Goal: Complete application form: Fill out and submit a form for a specific purpose

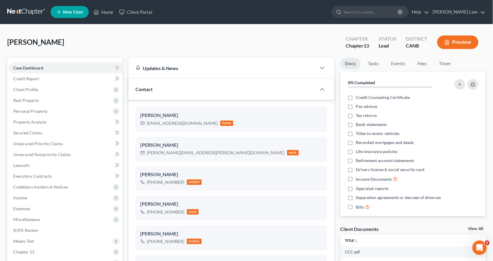
click at [459, 40] on button "Preview" at bounding box center [458, 43] width 41 height 14
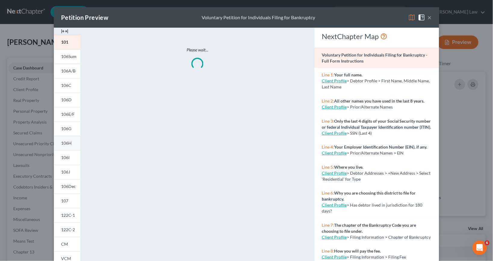
click at [69, 147] on link "106H" at bounding box center [67, 143] width 27 height 14
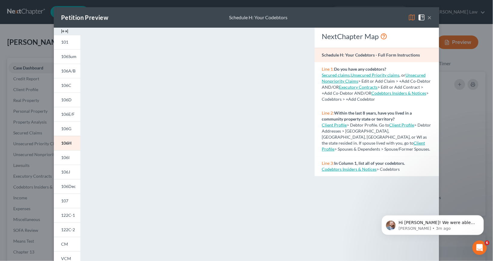
click at [430, 17] on button "×" at bounding box center [430, 17] width 4 height 7
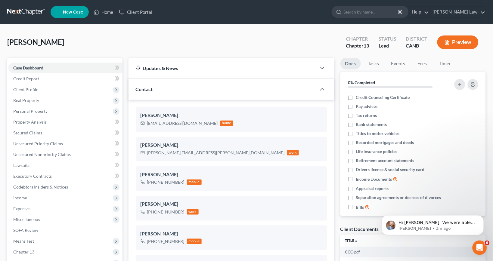
click at [458, 45] on button "Preview" at bounding box center [458, 43] width 41 height 14
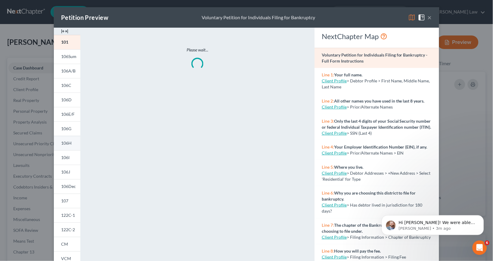
click at [69, 140] on link "106H" at bounding box center [67, 143] width 27 height 14
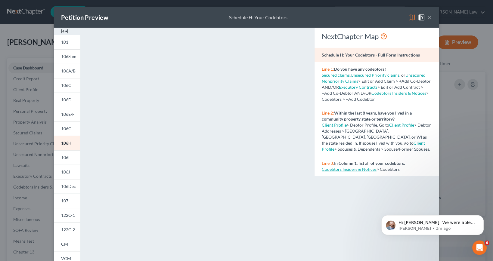
scroll to position [5, 0]
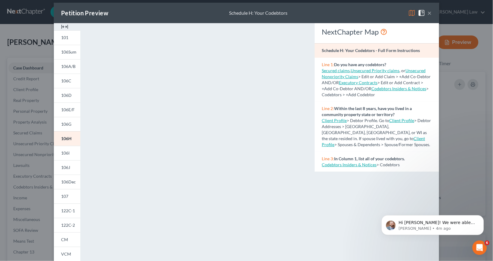
click at [432, 14] on button "×" at bounding box center [430, 12] width 4 height 7
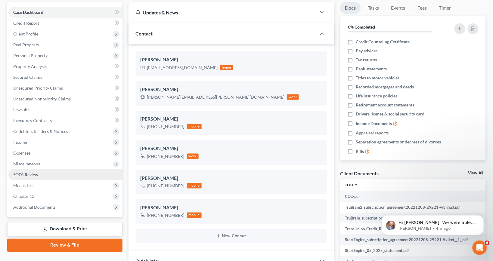
click at [54, 176] on link "SOFA Review" at bounding box center [65, 175] width 114 height 11
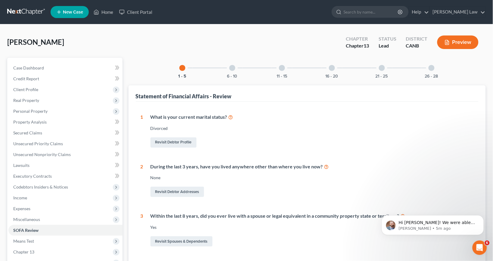
click at [462, 43] on button "Preview" at bounding box center [458, 43] width 41 height 14
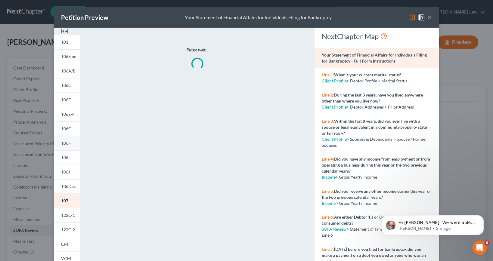
click at [72, 149] on link "106H" at bounding box center [67, 143] width 27 height 14
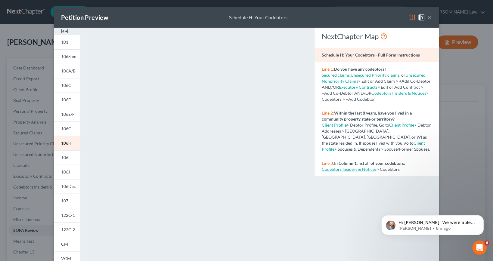
click at [431, 20] on button "×" at bounding box center [430, 17] width 4 height 7
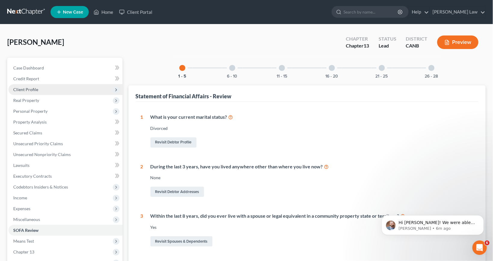
click at [63, 86] on span "Client Profile" at bounding box center [65, 89] width 114 height 11
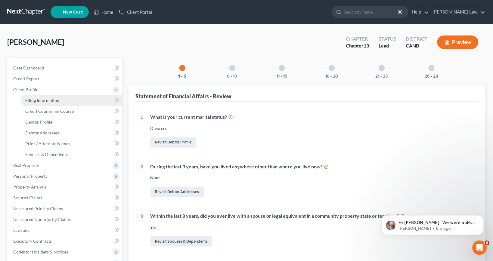
click at [82, 98] on link "Filing Information" at bounding box center [71, 100] width 102 height 11
select select "1"
select select "0"
select select "3"
select select "4"
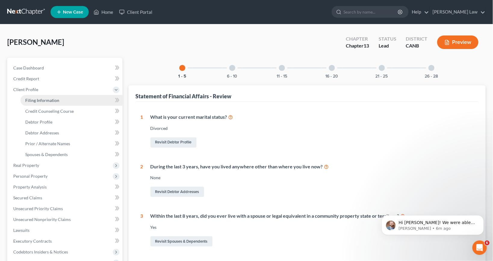
select select "0"
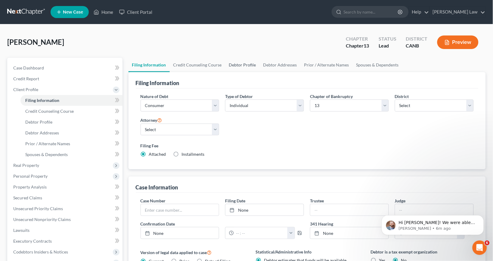
click at [231, 61] on link "Debtor Profile" at bounding box center [243, 65] width 34 height 14
select select "3"
select select "0"
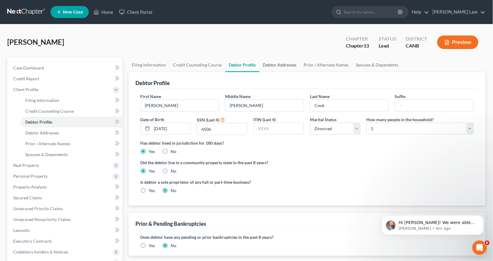
click at [284, 66] on link "Debtor Addresses" at bounding box center [280, 65] width 41 height 14
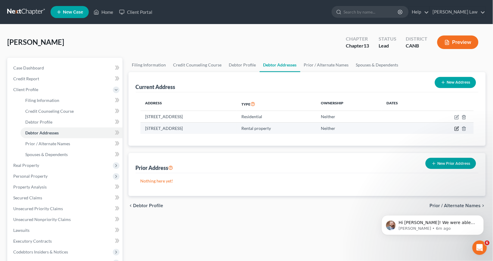
click at [458, 129] on icon "button" at bounding box center [457, 129] width 5 height 5
select select "13"
select select "1"
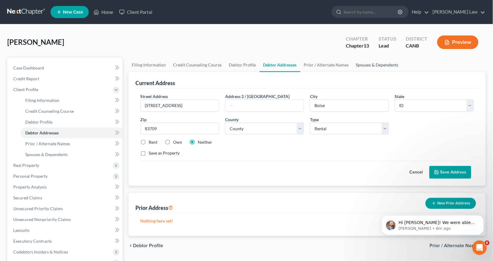
click at [363, 61] on link "Spouses & Dependents" at bounding box center [378, 65] width 50 height 14
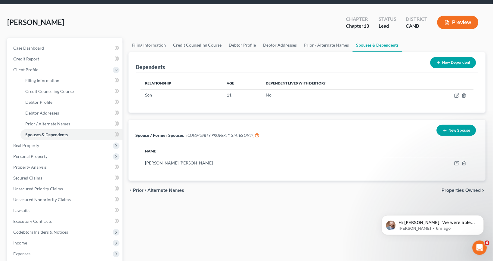
scroll to position [21, 0]
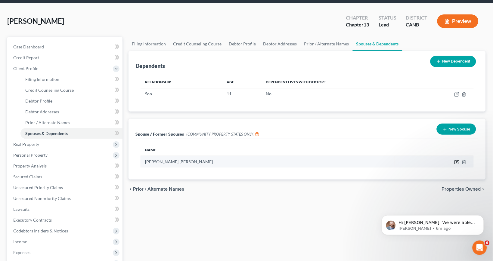
click at [457, 163] on icon "button" at bounding box center [457, 162] width 5 height 5
select select "3"
select select "13"
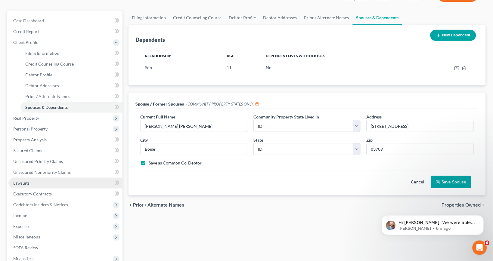
scroll to position [55, 0]
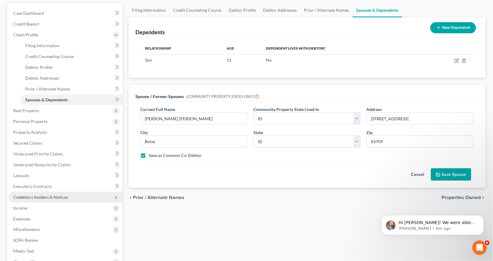
click at [43, 196] on span "Codebtors Insiders & Notices" at bounding box center [40, 197] width 55 height 5
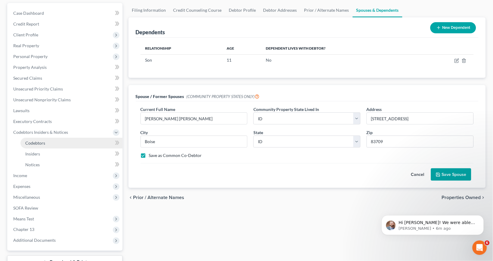
click at [50, 144] on link "Codebtors" at bounding box center [71, 143] width 102 height 11
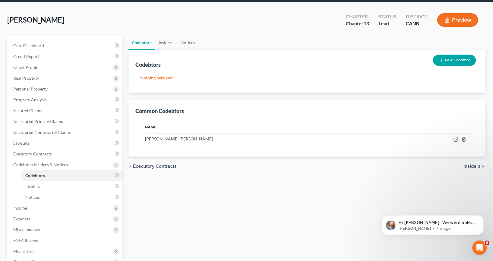
scroll to position [27, 0]
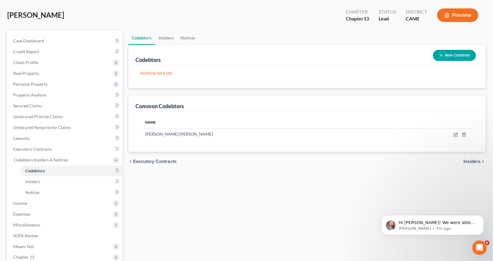
click at [462, 15] on button "Preview" at bounding box center [458, 15] width 41 height 14
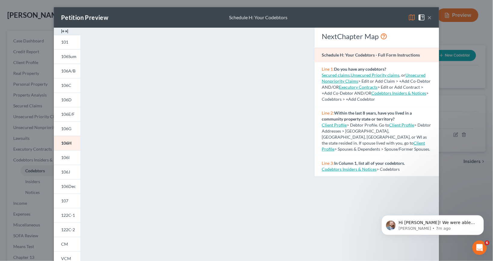
click at [430, 17] on button "×" at bounding box center [430, 17] width 4 height 7
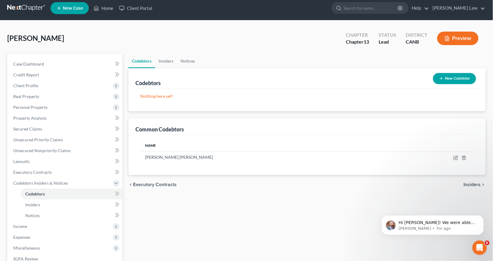
scroll to position [0, 0]
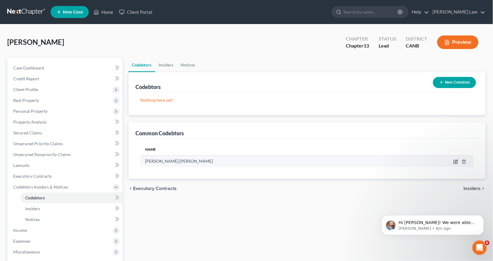
click at [456, 162] on icon "button" at bounding box center [456, 161] width 3 height 3
select select "13"
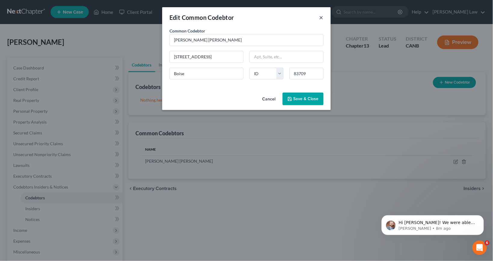
click at [320, 17] on button "×" at bounding box center [322, 17] width 4 height 7
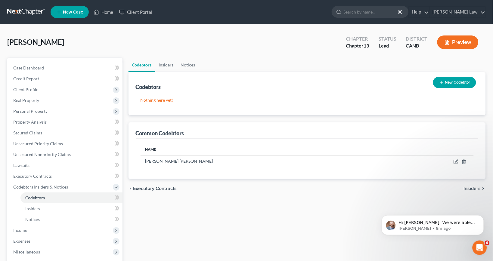
click at [452, 80] on button "New Codebtor" at bounding box center [454, 82] width 43 height 11
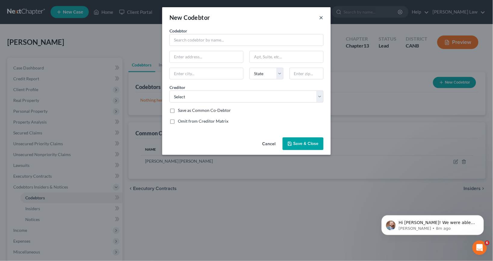
click at [322, 17] on button "×" at bounding box center [322, 17] width 4 height 7
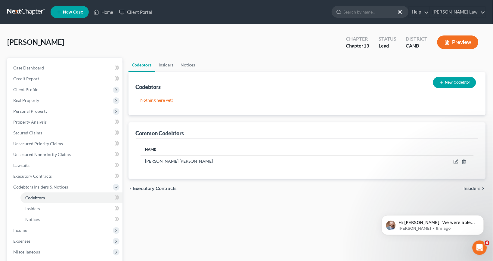
click at [451, 83] on button "New Codebtor" at bounding box center [454, 82] width 43 height 11
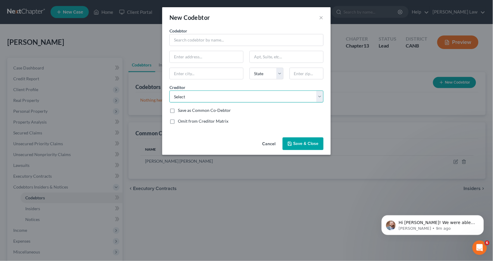
click at [264, 97] on select "Select Citibank CNBA Monkey Inferno Citibank CNBA SYNCB Care Credit [US_STATE] …" at bounding box center [247, 97] width 154 height 12
click at [322, 17] on button "×" at bounding box center [322, 17] width 4 height 7
